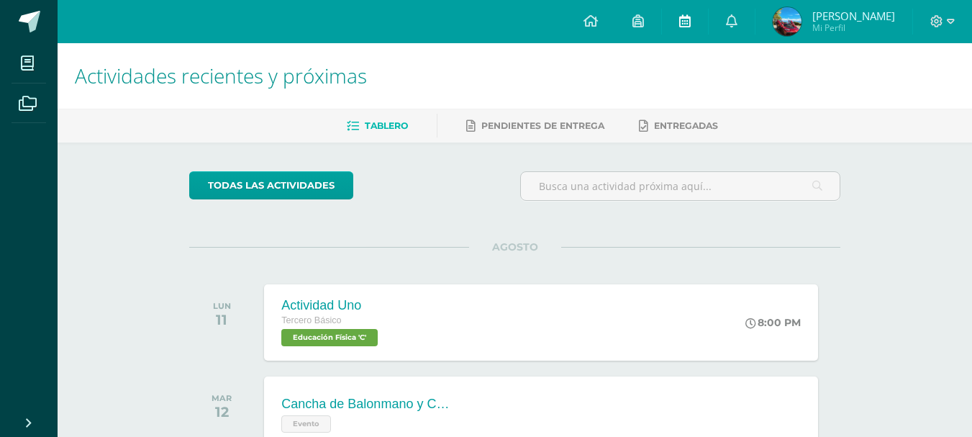
click at [684, 31] on link at bounding box center [685, 21] width 46 height 43
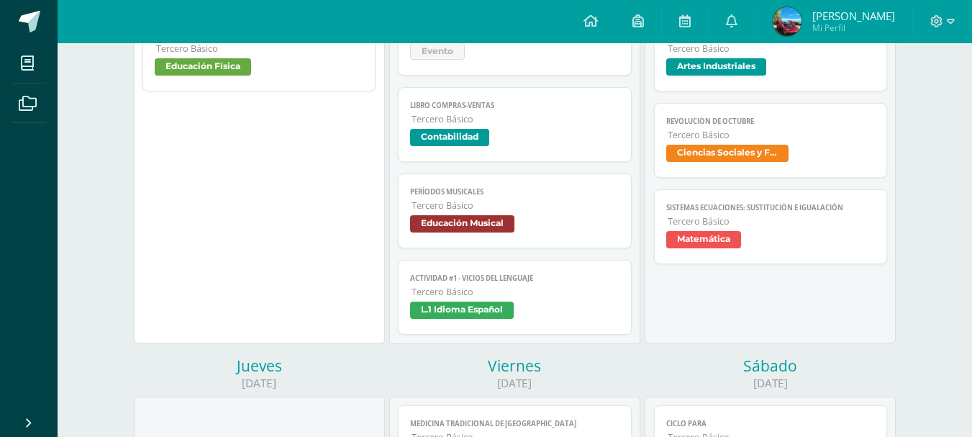
scroll to position [288, 0]
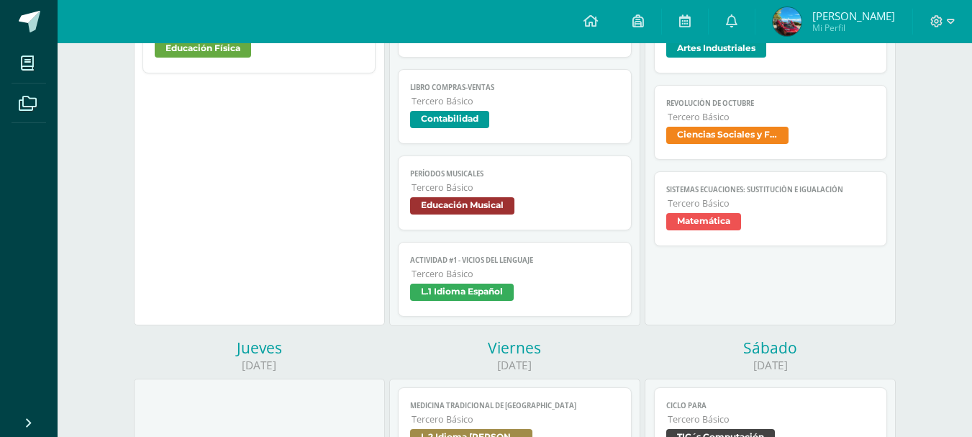
click at [717, 232] on span "Matemática" at bounding box center [770, 223] width 209 height 21
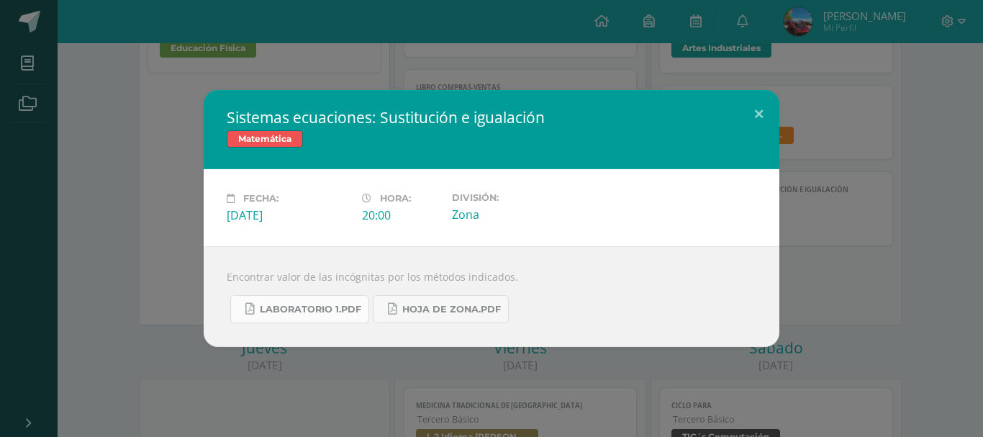
click at [340, 322] on link "Laboratorio 1.pdf" at bounding box center [299, 309] width 139 height 28
click at [757, 115] on button at bounding box center [758, 114] width 41 height 49
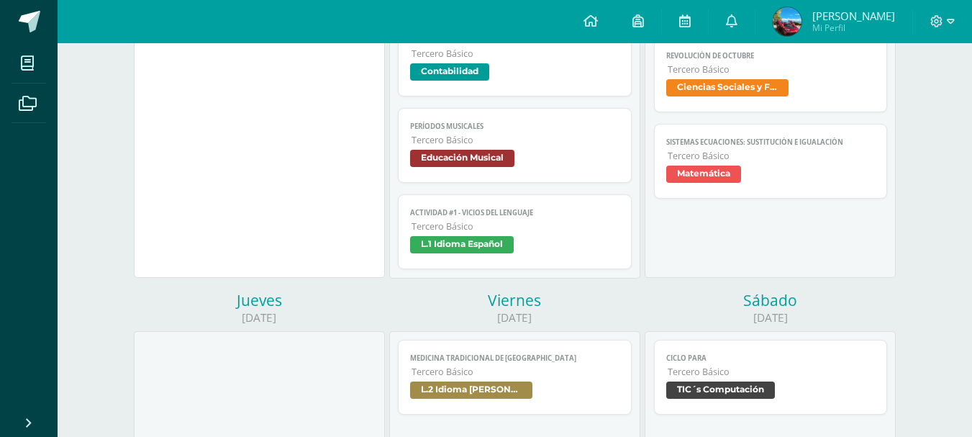
scroll to position [360, 0]
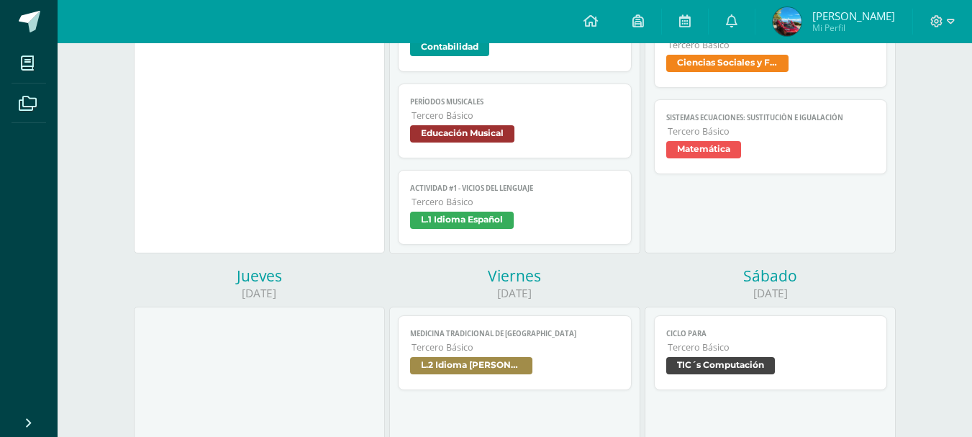
click at [550, 231] on span "L.1 Idioma Español" at bounding box center [514, 222] width 209 height 21
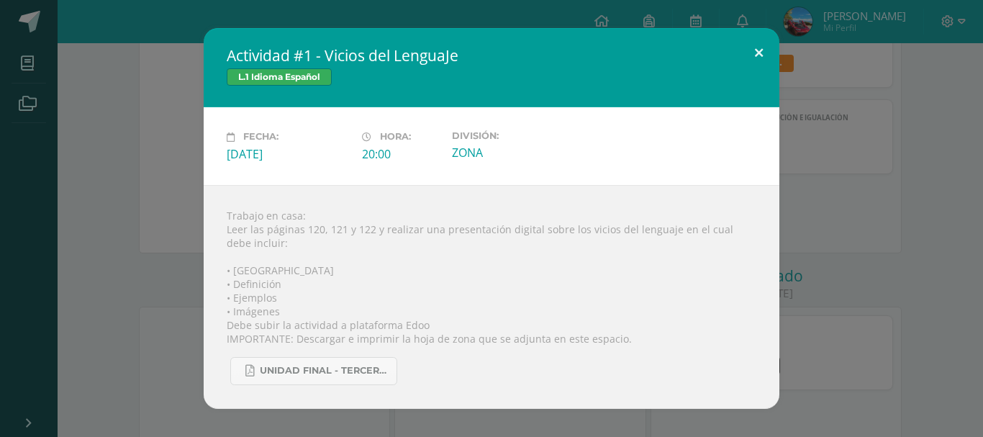
click at [750, 63] on button at bounding box center [758, 52] width 41 height 49
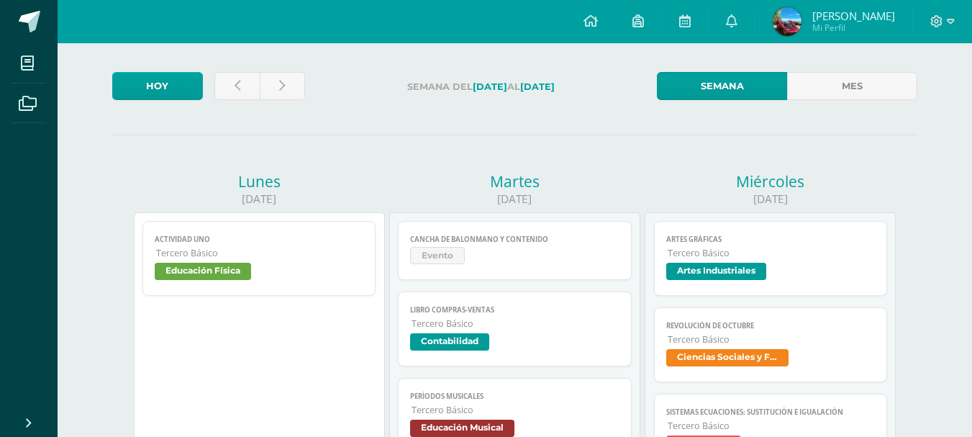
scroll to position [0, 0]
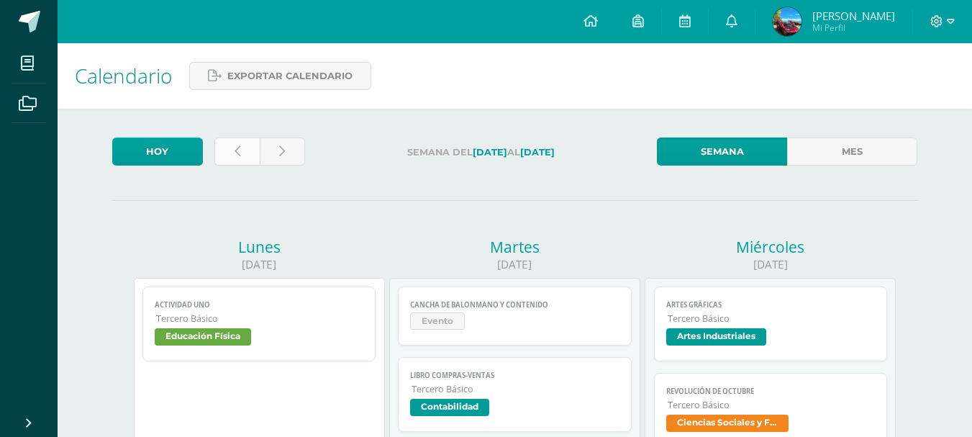
click at [237, 161] on link at bounding box center [236, 151] width 45 height 28
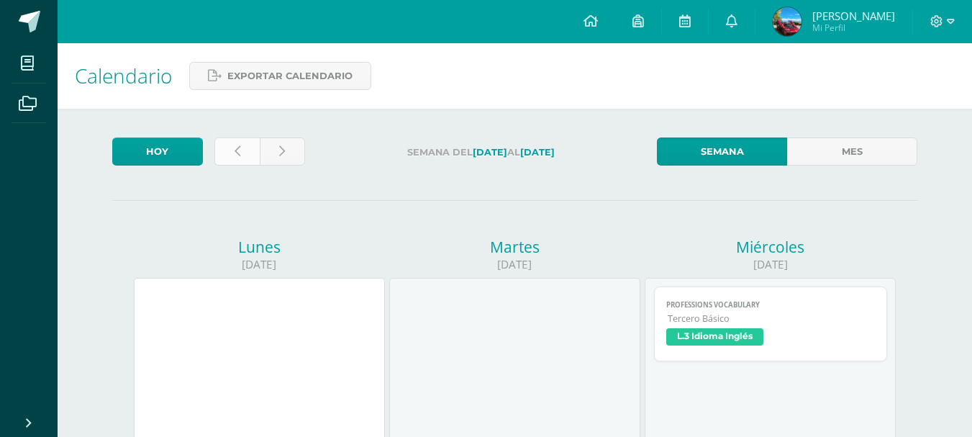
click at [250, 158] on link at bounding box center [236, 151] width 45 height 28
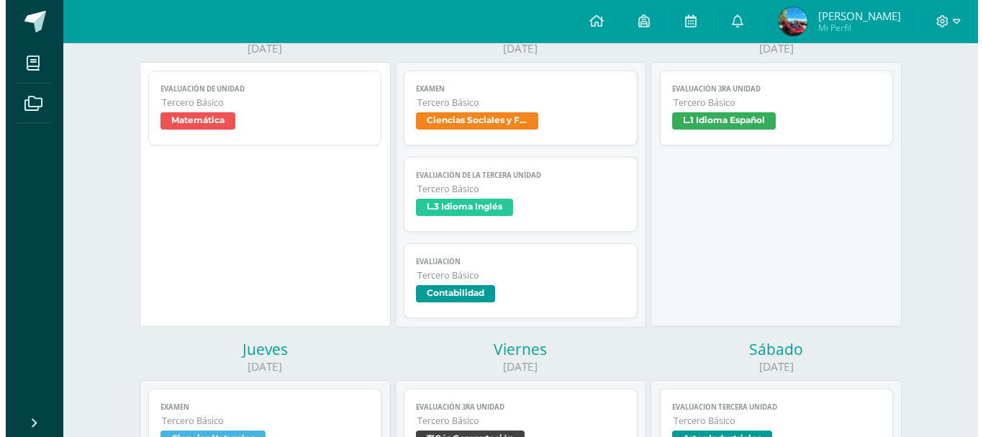
scroll to position [216, 0]
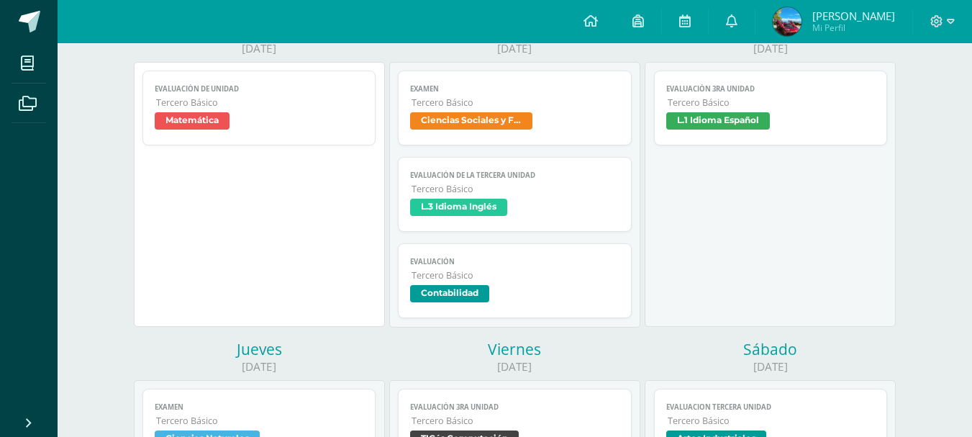
click at [740, 109] on link "Evaluación 3ra Unidad Tercero Básico L.1 Idioma Español" at bounding box center [771, 108] width 234 height 75
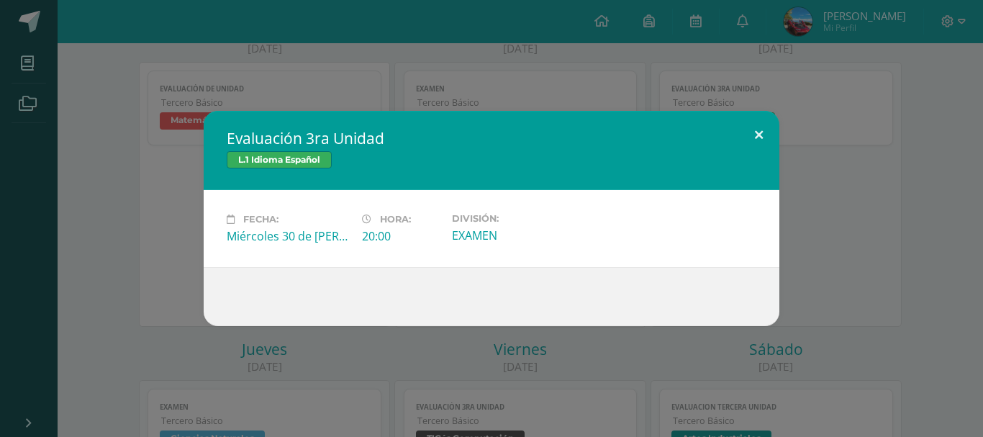
click at [748, 142] on button at bounding box center [758, 135] width 41 height 49
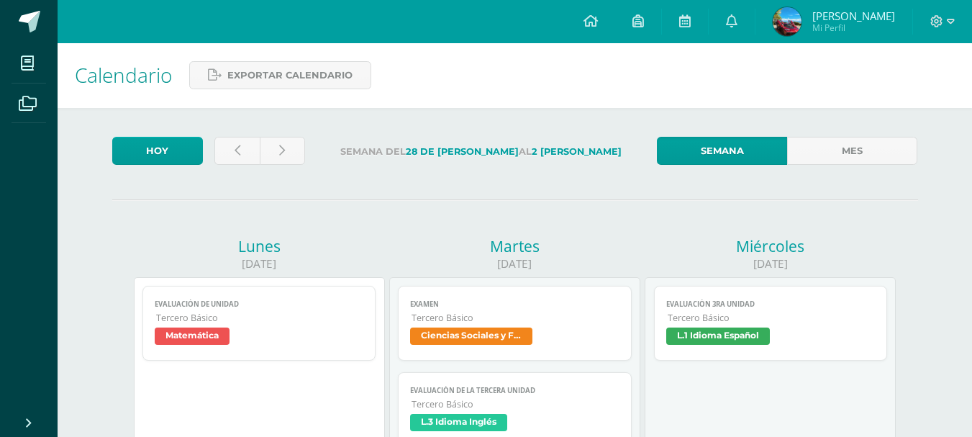
scroll to position [0, 0]
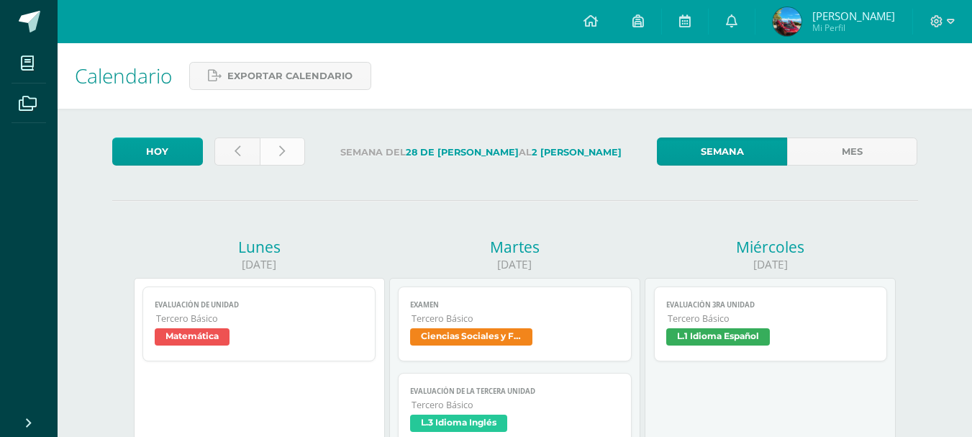
click at [286, 154] on link at bounding box center [282, 151] width 45 height 28
